Goal: Task Accomplishment & Management: Manage account settings

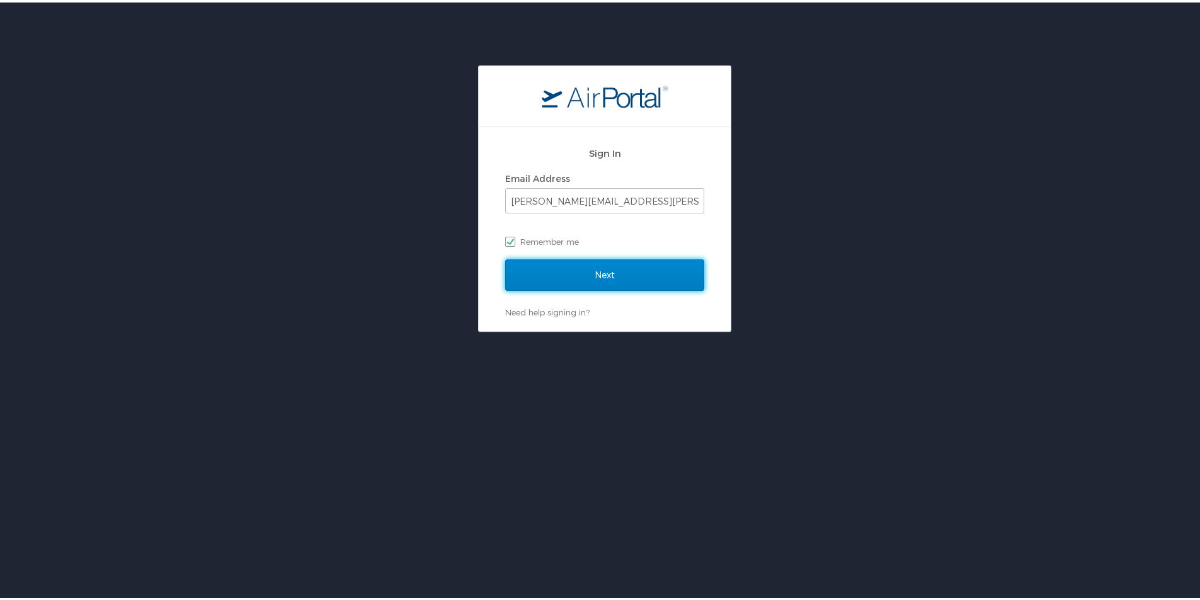
click at [649, 268] on input "Next" at bounding box center [604, 272] width 199 height 31
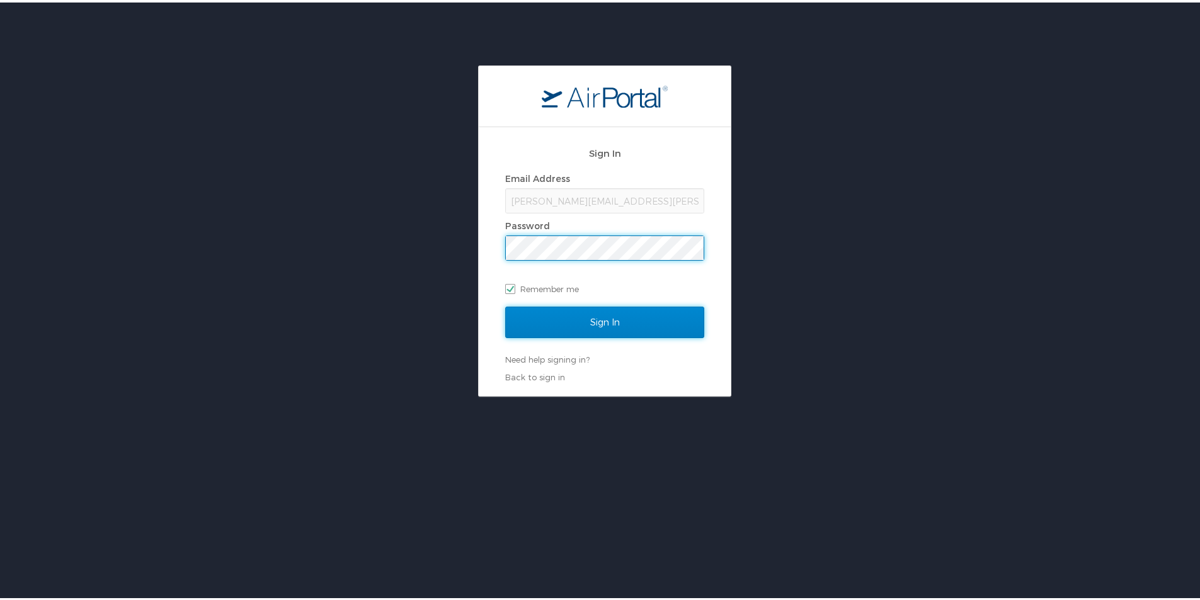
click at [552, 316] on input "Sign In" at bounding box center [604, 319] width 199 height 31
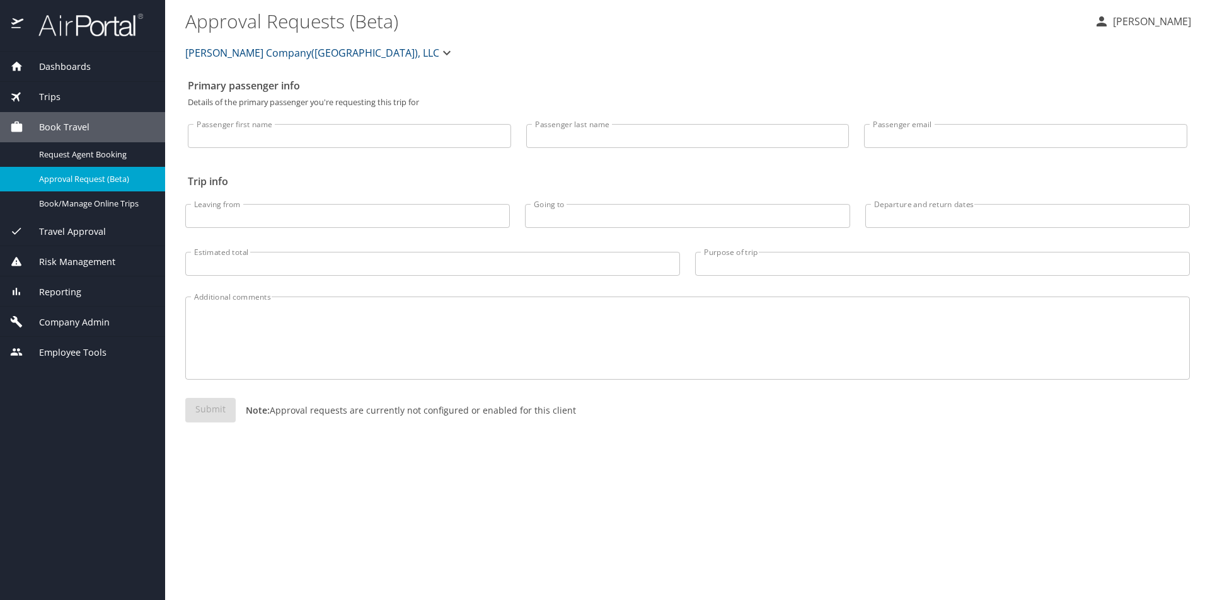
click at [70, 321] on span "Company Admin" at bounding box center [66, 323] width 86 height 14
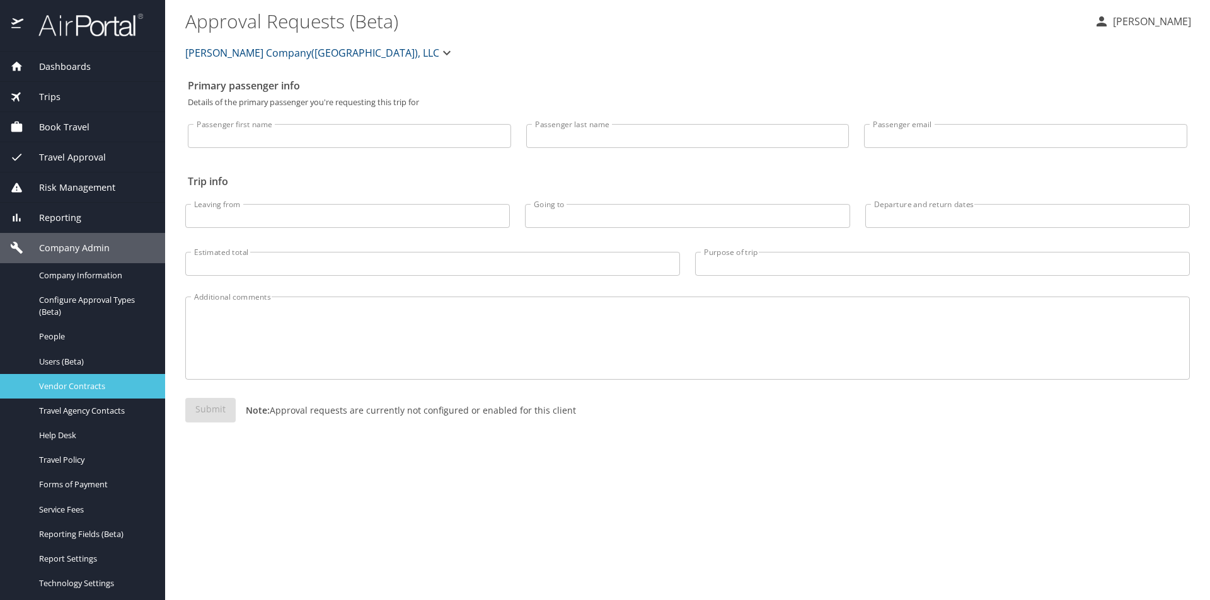
click at [75, 384] on span "Vendor Contracts" at bounding box center [94, 386] width 111 height 12
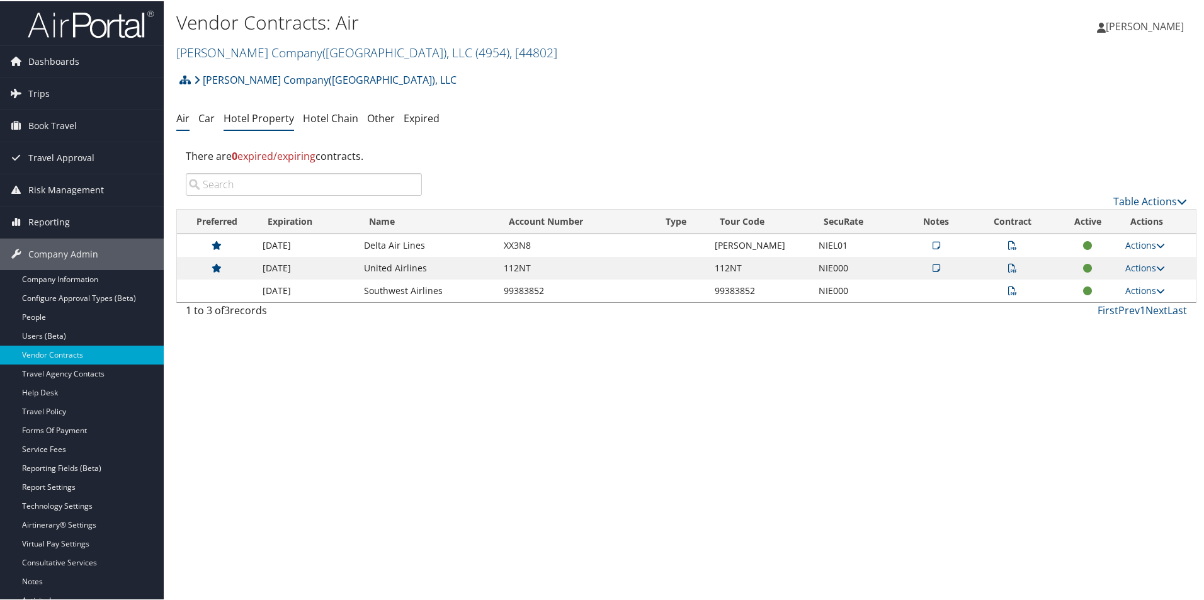
click at [274, 119] on link "Hotel Property" at bounding box center [259, 117] width 71 height 14
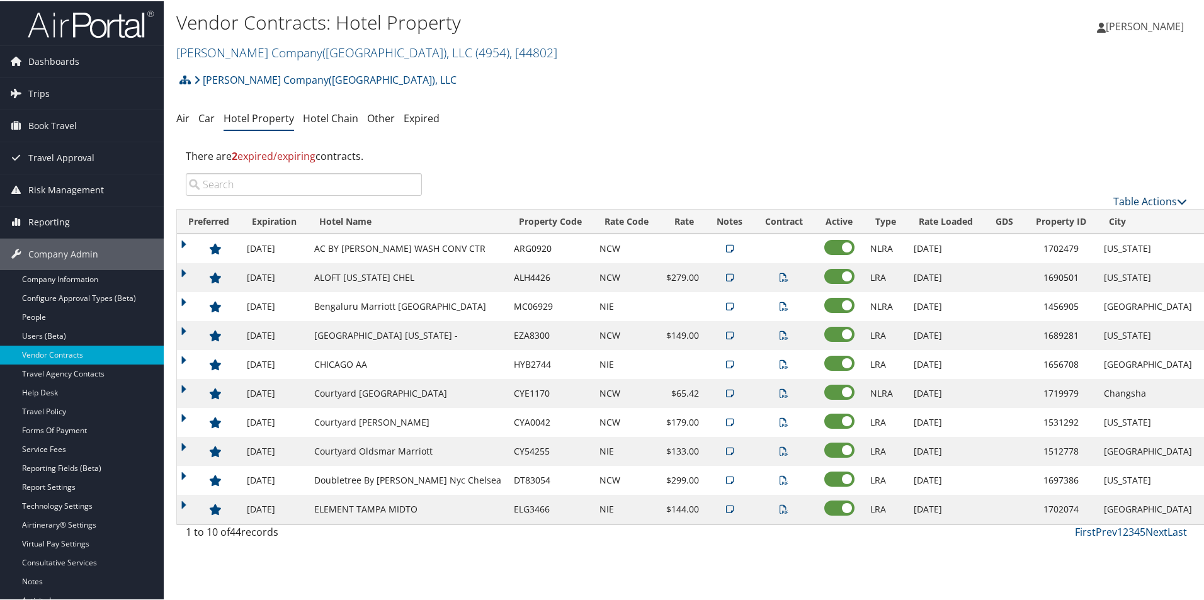
click at [1145, 198] on link "Table Actions" at bounding box center [1151, 200] width 74 height 14
click at [1085, 217] on link "Add New Contract" at bounding box center [1109, 219] width 166 height 21
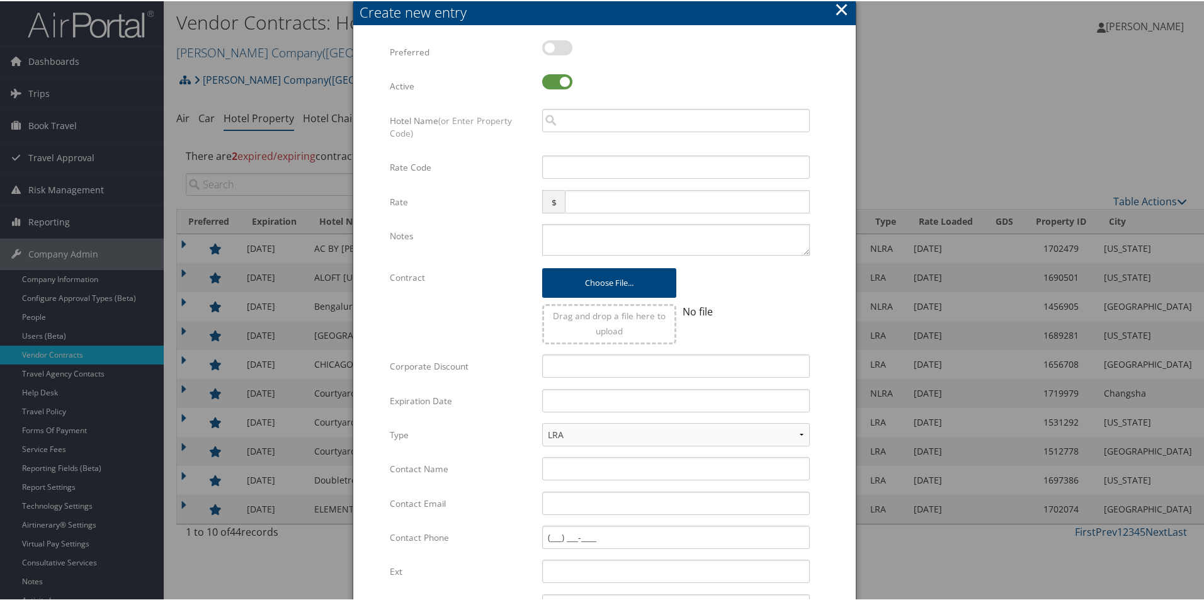
click at [559, 46] on label at bounding box center [557, 46] width 30 height 15
click at [557, 46] on input "checkbox" at bounding box center [553, 49] width 8 height 8
checkbox input "true"
click at [585, 114] on input "search" at bounding box center [676, 119] width 268 height 23
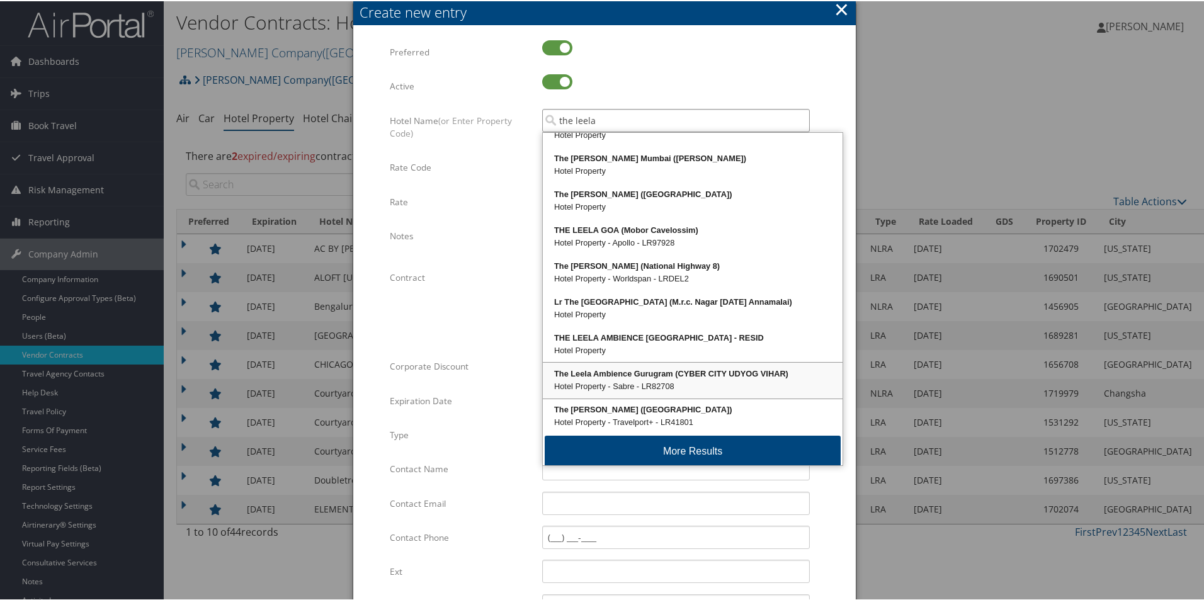
scroll to position [30, 0]
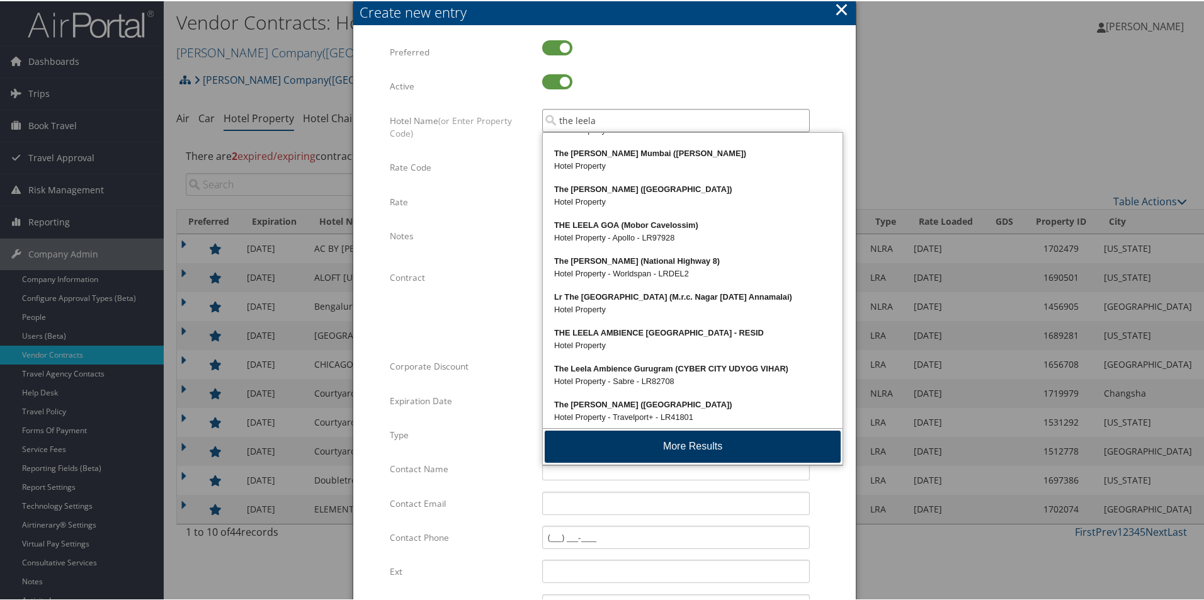
click at [777, 435] on button "More Results" at bounding box center [693, 446] width 296 height 32
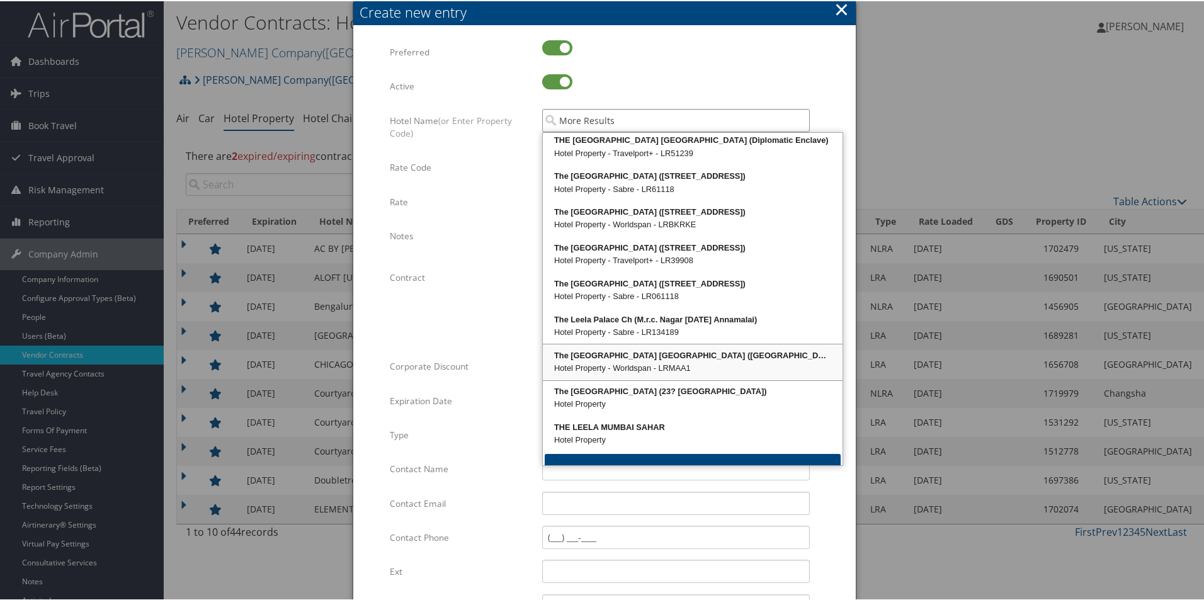
scroll to position [533, 0]
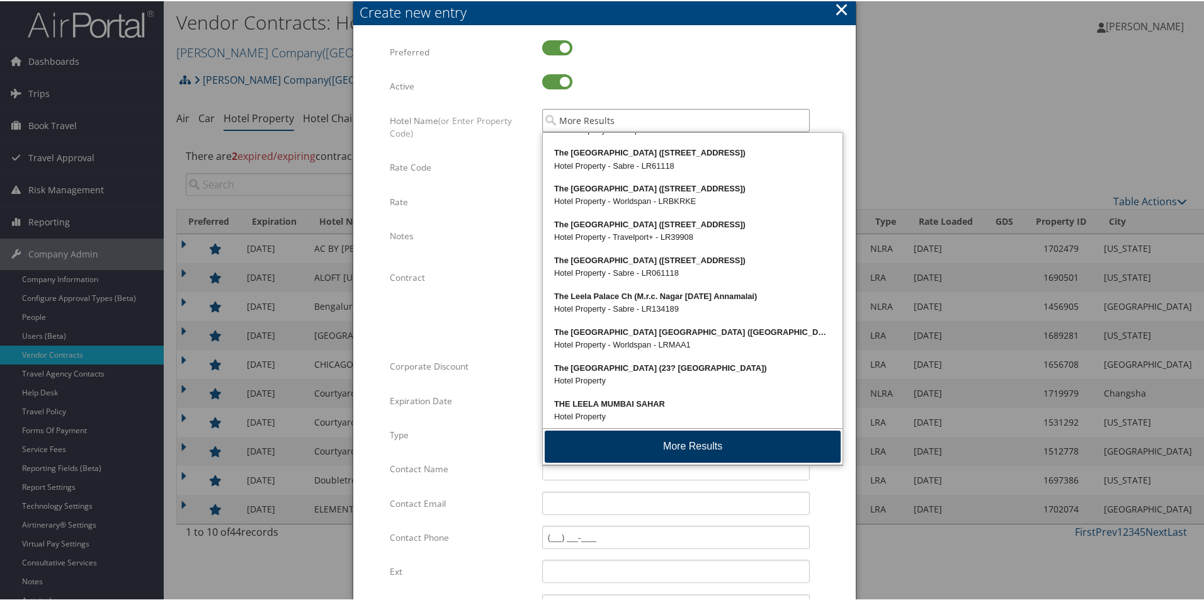
click at [740, 442] on button "More Results" at bounding box center [693, 446] width 296 height 32
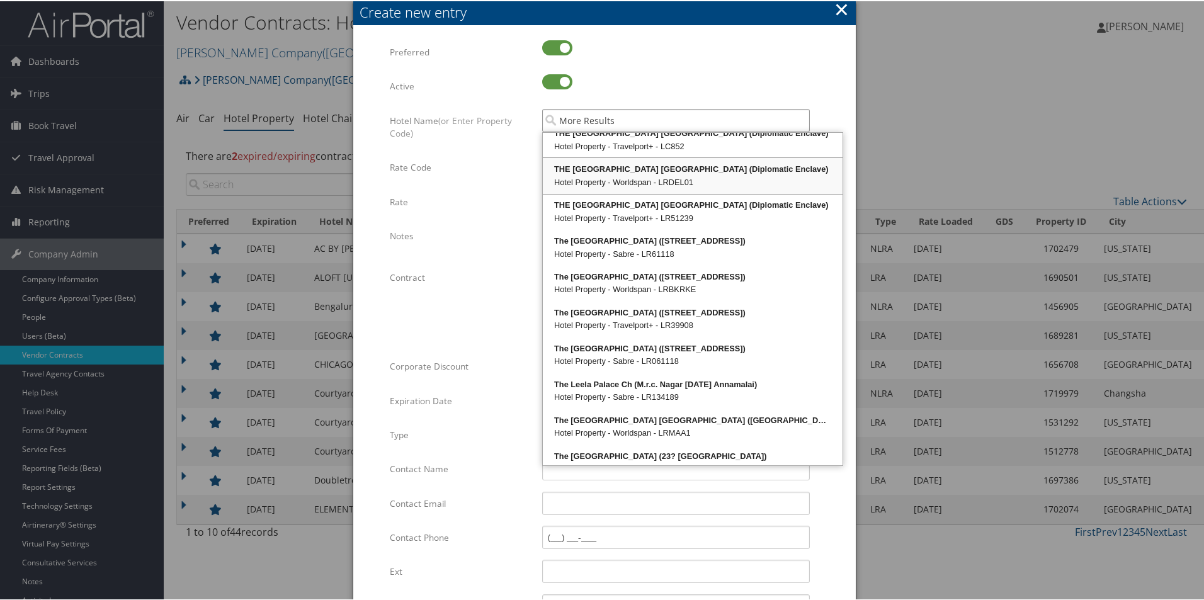
scroll to position [430, 0]
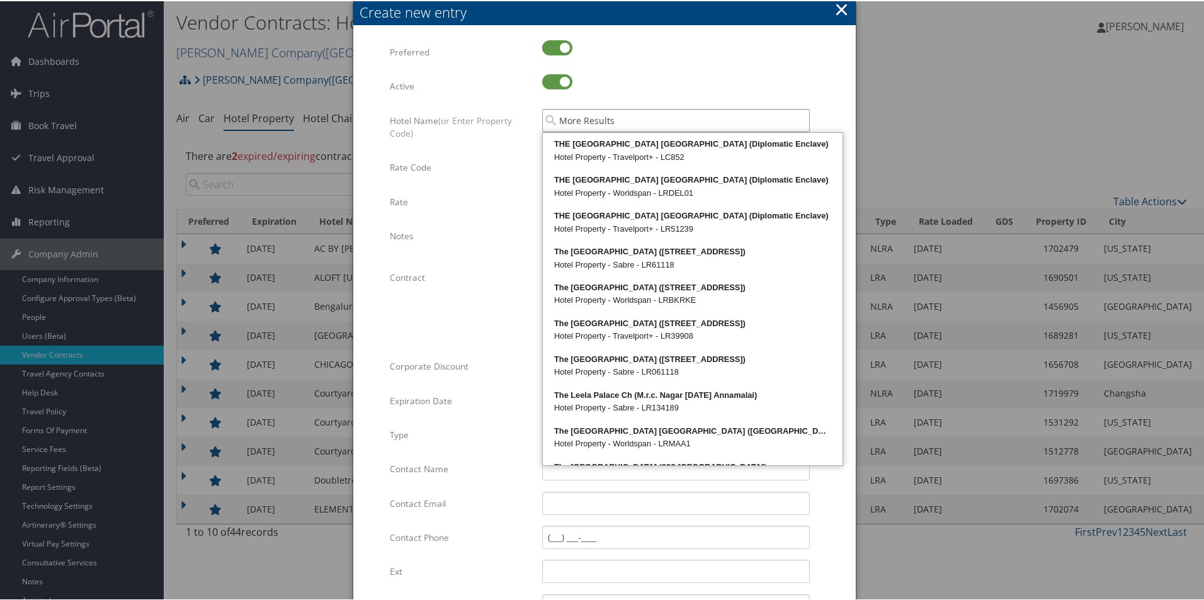
type input "More Results"
click at [843, 8] on button "×" at bounding box center [842, 8] width 14 height 25
